Goal: Task Accomplishment & Management: Manage account settings

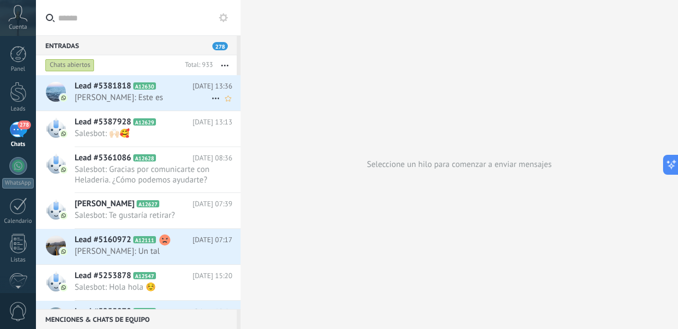
click at [166, 95] on span "[PERSON_NAME]: Este es" at bounding box center [143, 97] width 137 height 11
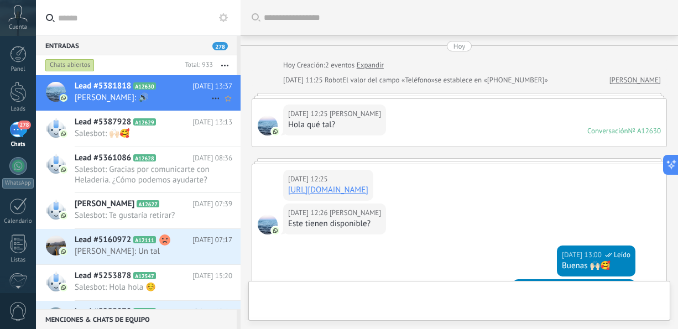
scroll to position [483, 0]
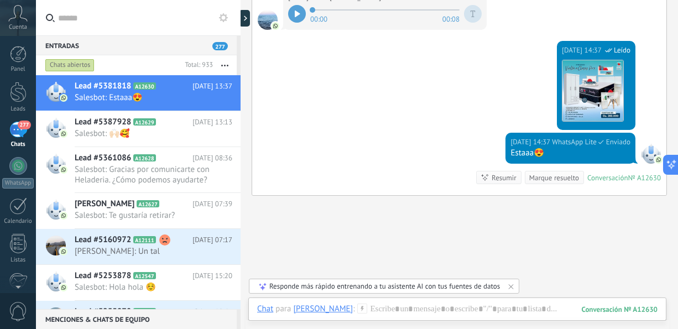
scroll to position [433, 0]
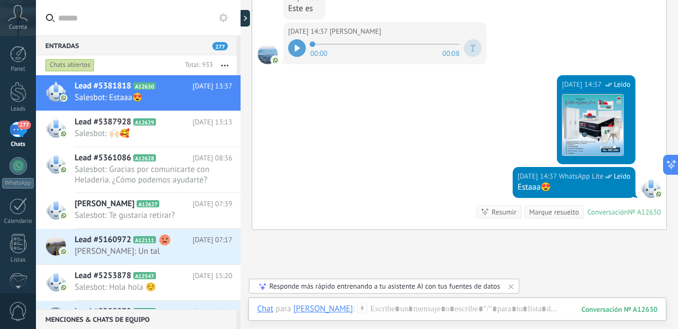
click at [298, 57] on div at bounding box center [297, 48] width 18 height 18
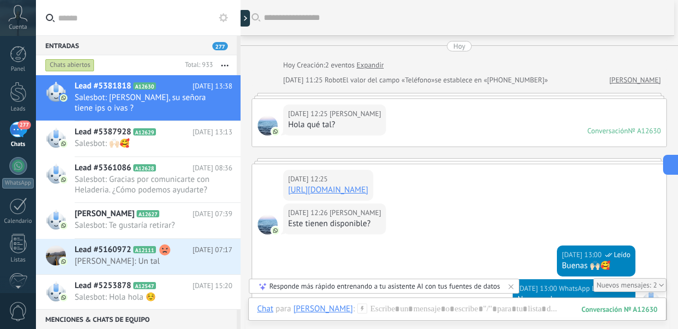
scroll to position [22, 0]
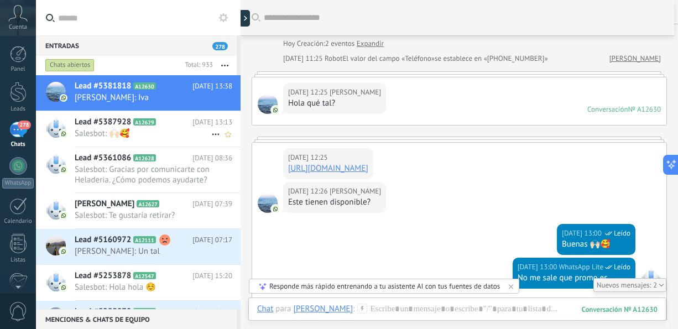
click at [144, 137] on span "Salesbot: 🙌🏻🥰" at bounding box center [143, 133] width 137 height 11
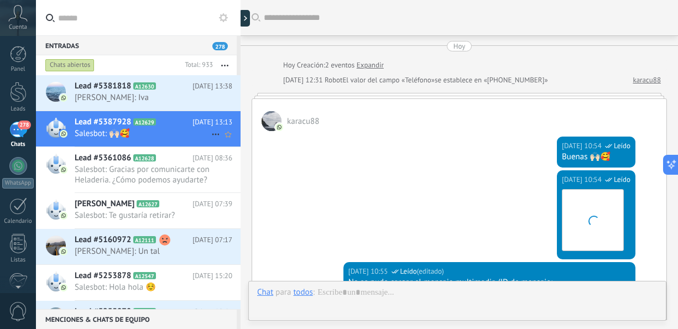
scroll to position [648, 0]
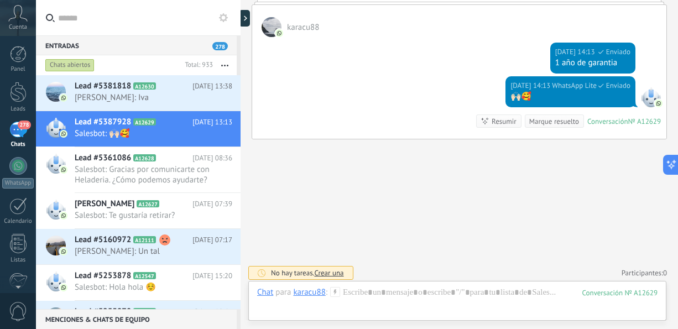
click at [179, 93] on span "[PERSON_NAME]: 🔊" at bounding box center [143, 97] width 137 height 11
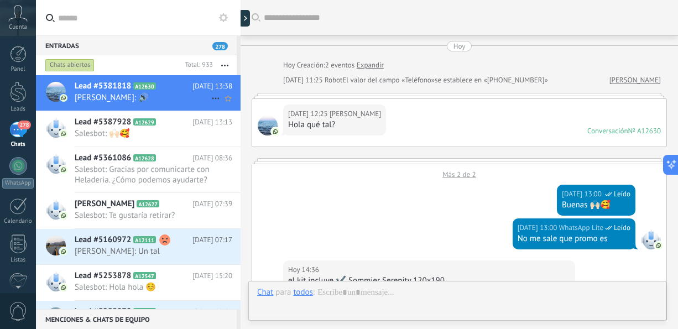
scroll to position [588, 0]
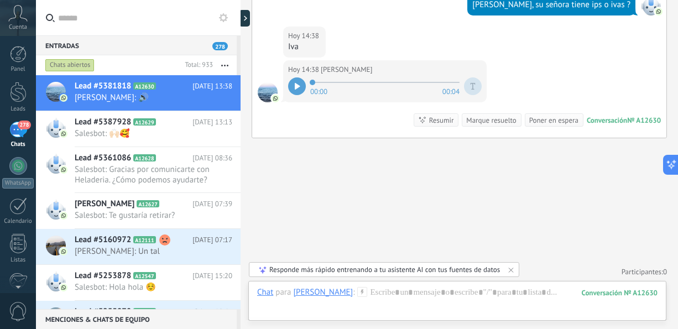
click at [295, 83] on icon at bounding box center [297, 86] width 5 height 7
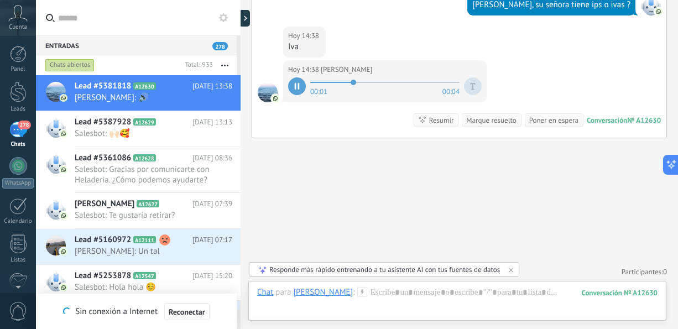
click at [295, 83] on icon at bounding box center [296, 86] width 2 height 7
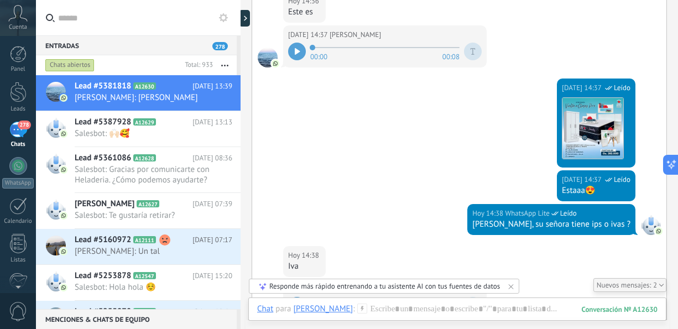
scroll to position [631, 0]
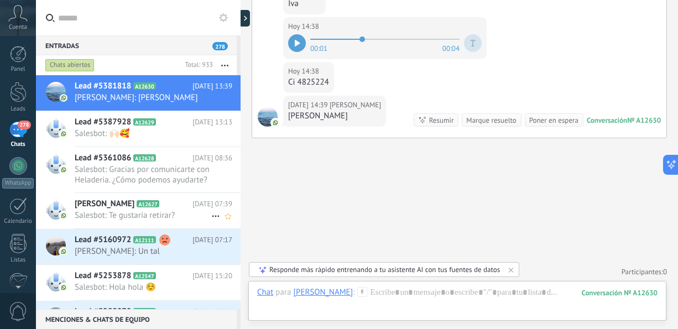
click at [151, 202] on h2 "[PERSON_NAME] A12627" at bounding box center [134, 203] width 118 height 11
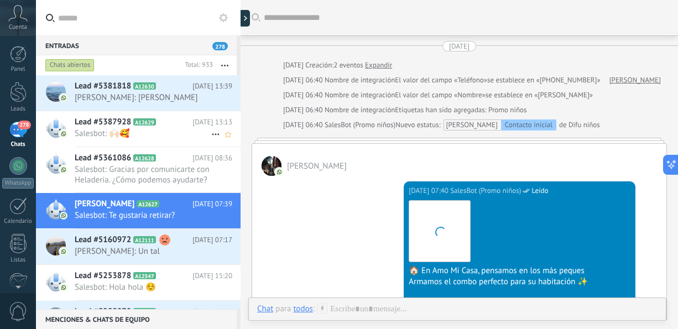
scroll to position [520, 0]
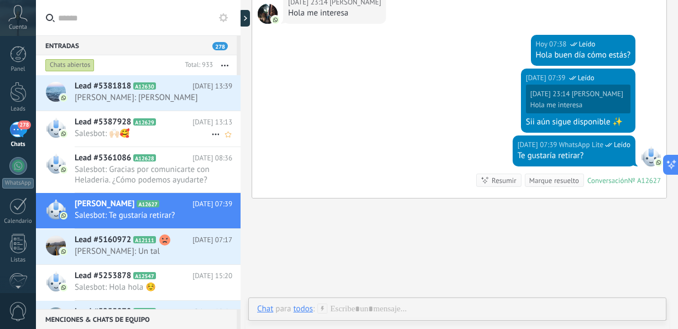
click at [193, 141] on div "Lead #5387928 A12629 [DATE] 13:13 Salesbot: 🙌🏻🥰" at bounding box center [158, 128] width 166 height 35
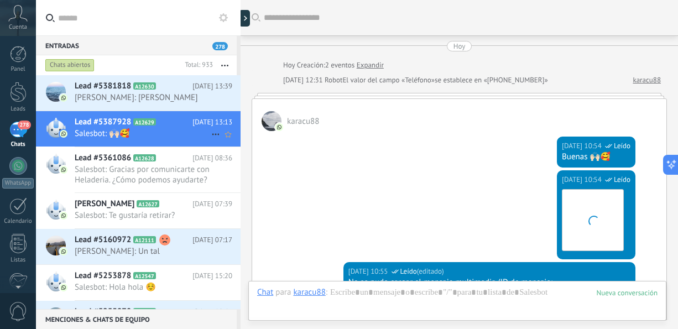
scroll to position [648, 0]
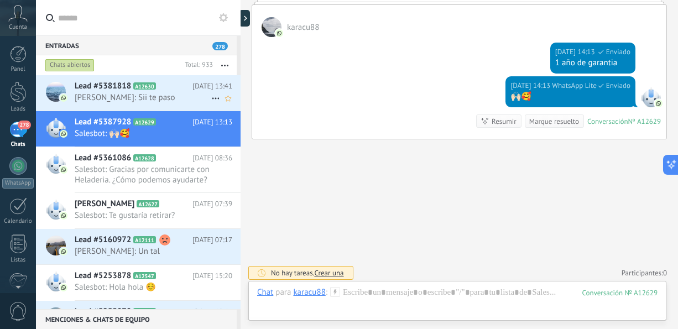
click at [148, 101] on span "[PERSON_NAME]: Sii te paso" at bounding box center [143, 97] width 137 height 11
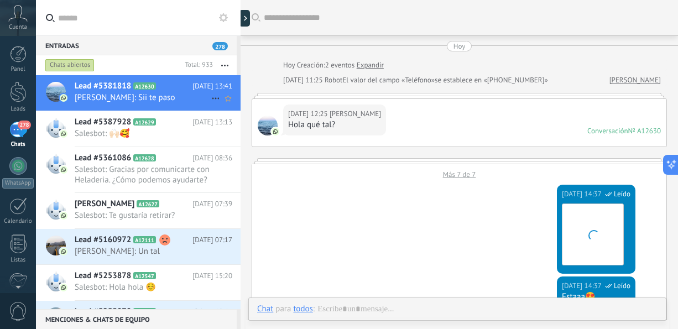
scroll to position [459, 0]
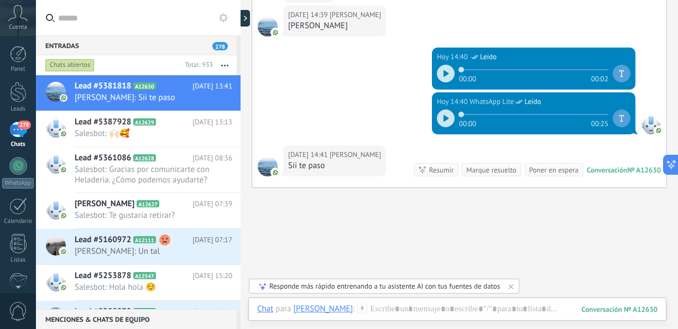
click at [443, 71] on icon at bounding box center [445, 73] width 5 height 7
click at [446, 117] on div at bounding box center [446, 118] width 18 height 18
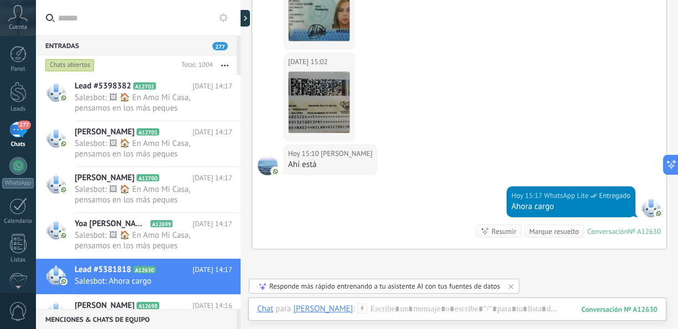
scroll to position [1099, 0]
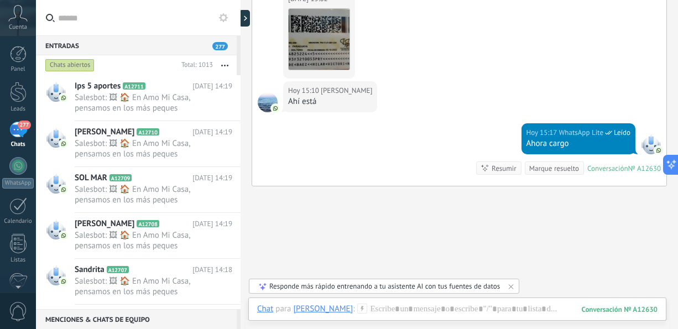
click at [224, 64] on button "button" at bounding box center [225, 65] width 24 height 20
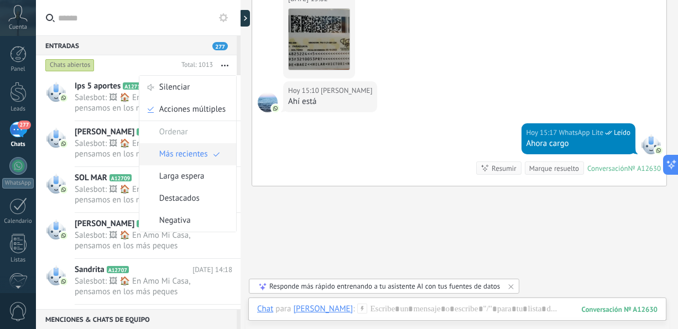
click at [196, 156] on span "Más recientes" at bounding box center [183, 154] width 49 height 22
